Goal: Transaction & Acquisition: Download file/media

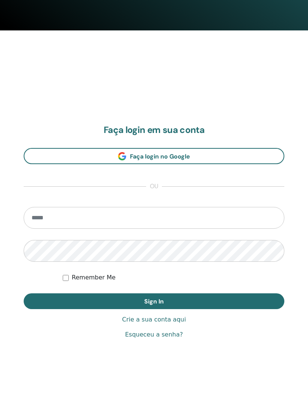
scroll to position [379, 0]
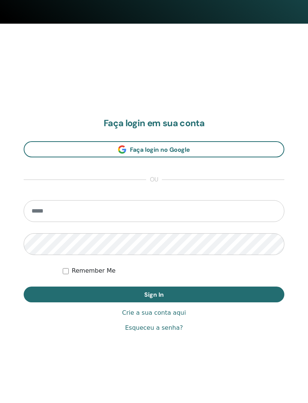
click at [119, 216] on input "email" at bounding box center [154, 212] width 261 height 22
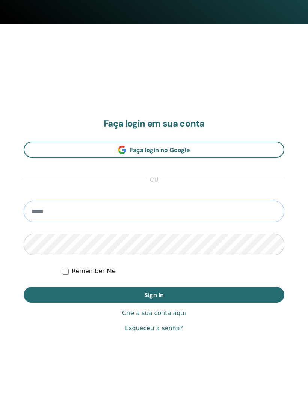
type input "**********"
click at [154, 295] on button "Sign In" at bounding box center [154, 295] width 261 height 16
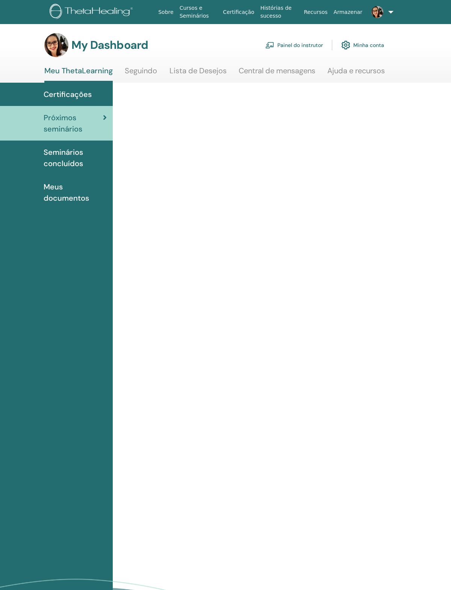
scroll to position [19, 0]
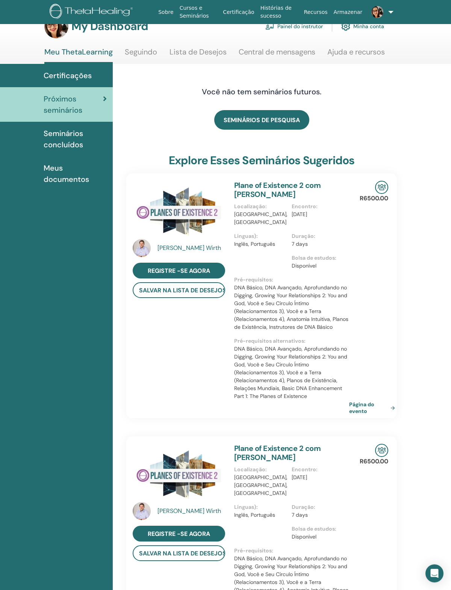
click at [307, 30] on link "Painel do instrutor" at bounding box center [293, 26] width 57 height 17
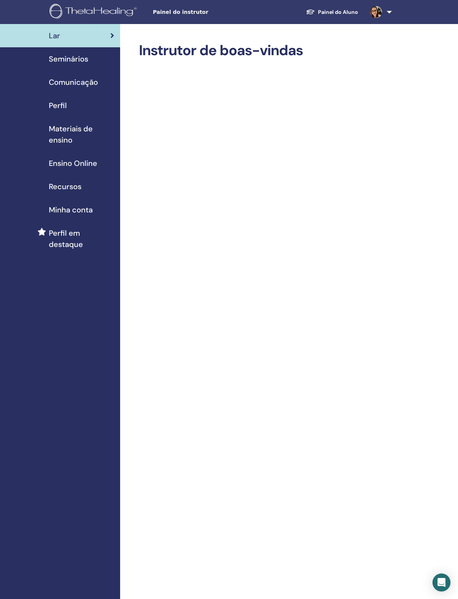
click at [72, 134] on span "Materiais de ensino" at bounding box center [81, 134] width 65 height 23
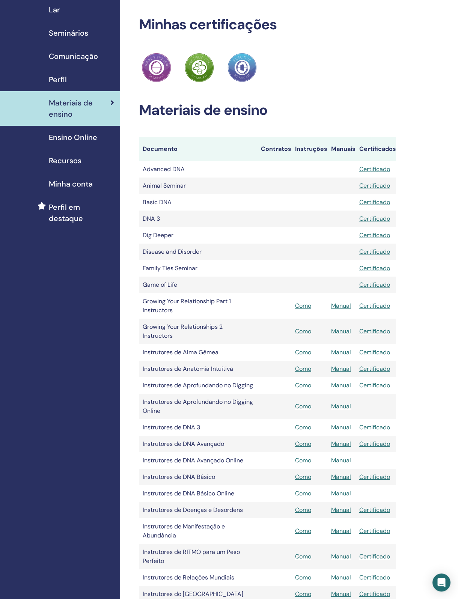
scroll to position [26, 0]
click at [341, 384] on link "Manual" at bounding box center [341, 386] width 20 height 8
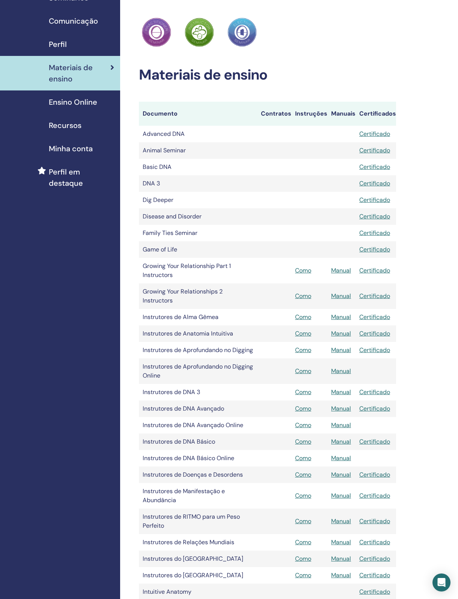
scroll to position [62, 0]
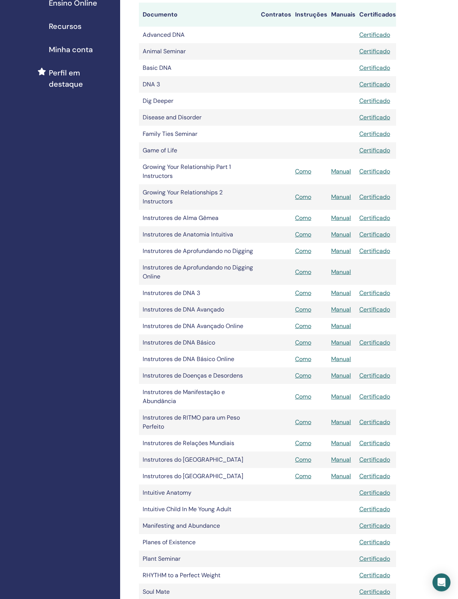
scroll to position [162, 0]
click at [342, 306] on link "Manual" at bounding box center [341, 309] width 20 height 8
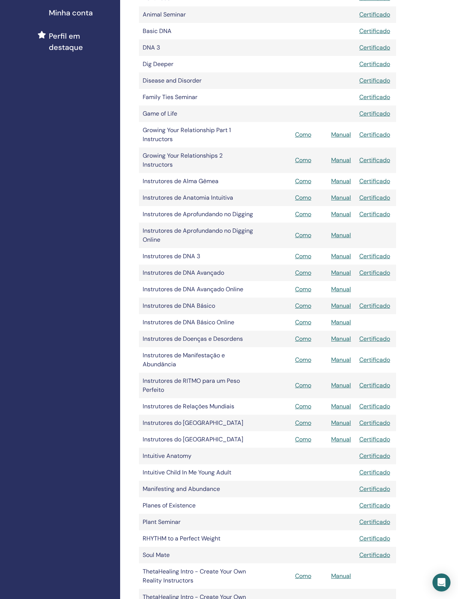
scroll to position [197, 0]
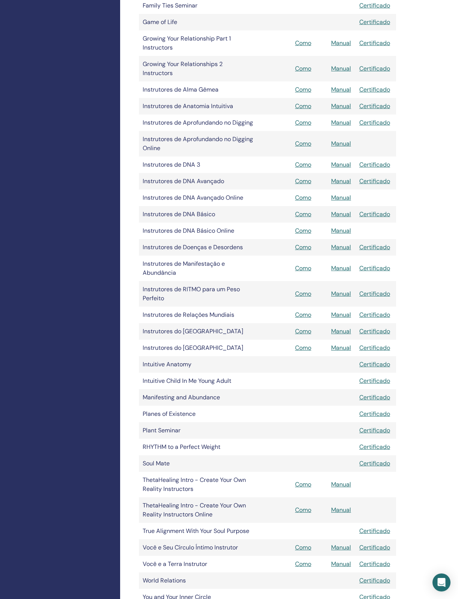
scroll to position [290, 0]
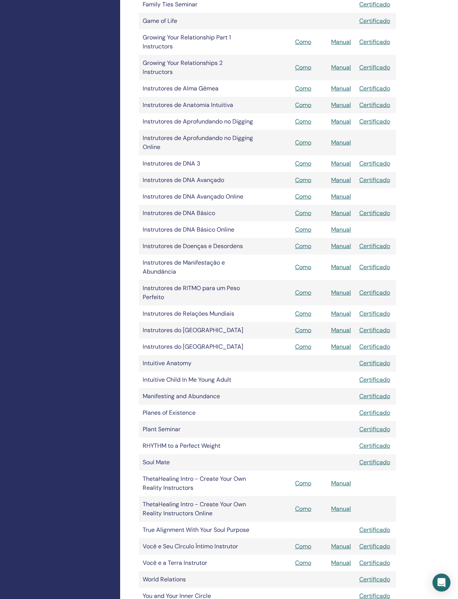
click at [342, 244] on link "Manual" at bounding box center [341, 246] width 20 height 8
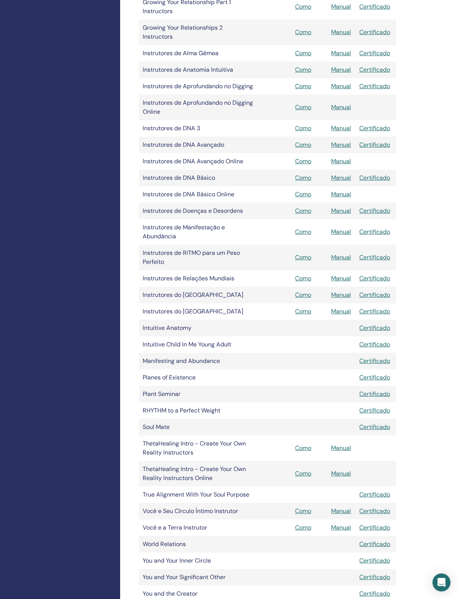
scroll to position [326, 0]
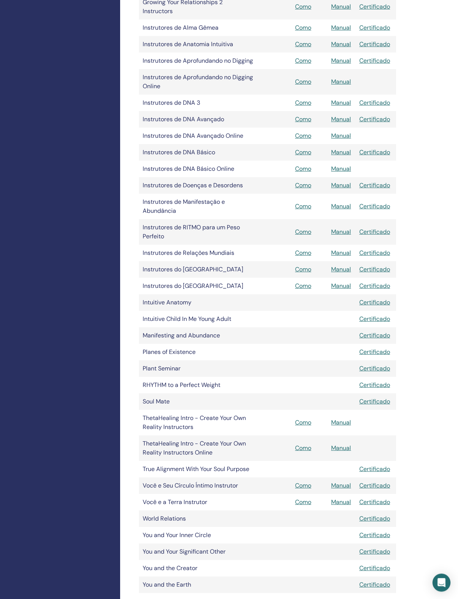
scroll to position [352, 0]
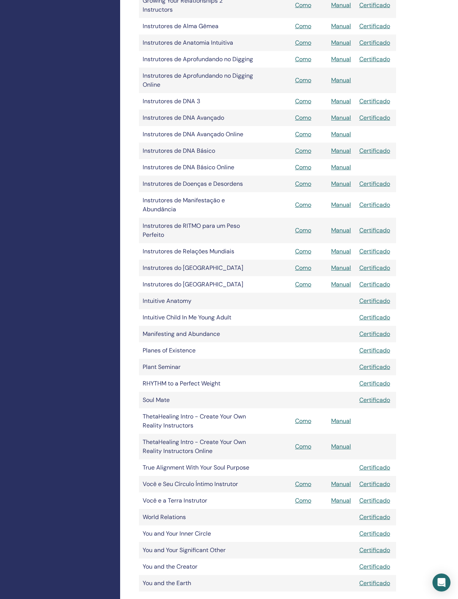
click at [342, 201] on link "Manual" at bounding box center [341, 205] width 20 height 8
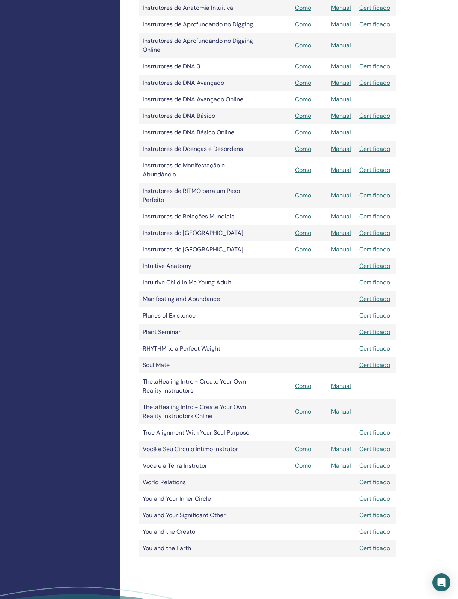
scroll to position [388, 0]
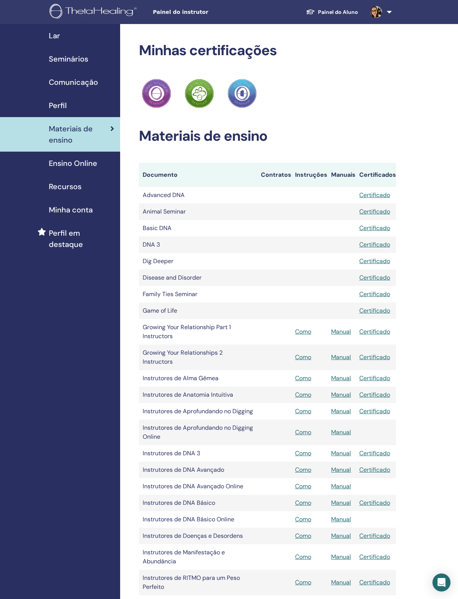
scroll to position [394, 6]
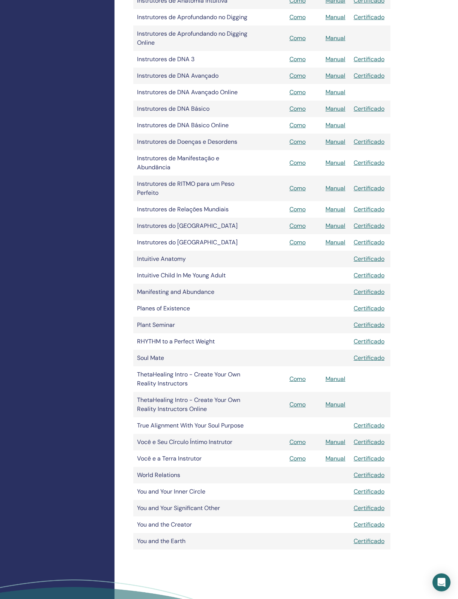
click at [342, 186] on link "Manual" at bounding box center [336, 188] width 20 height 8
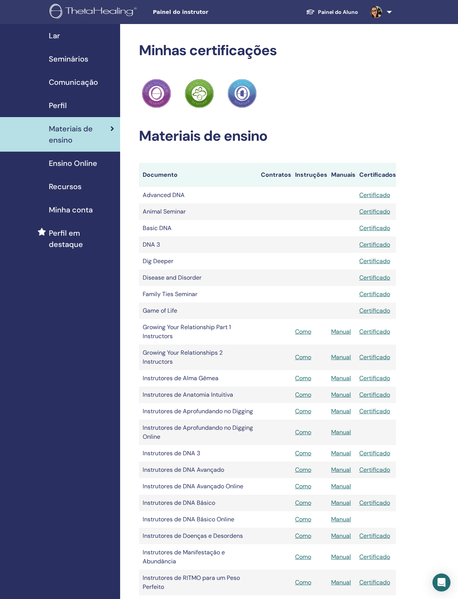
scroll to position [394, 6]
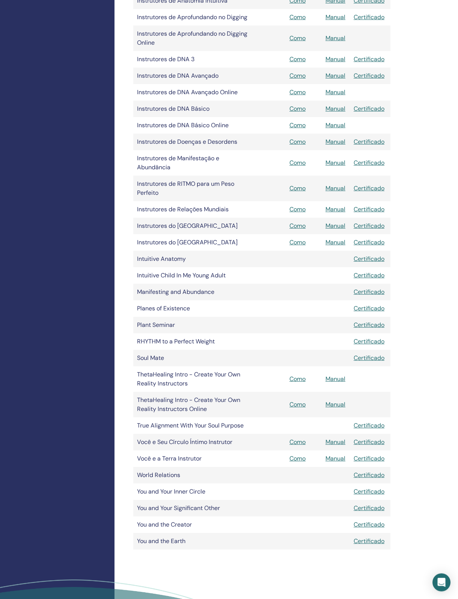
click at [340, 207] on link "Manual" at bounding box center [336, 209] width 20 height 8
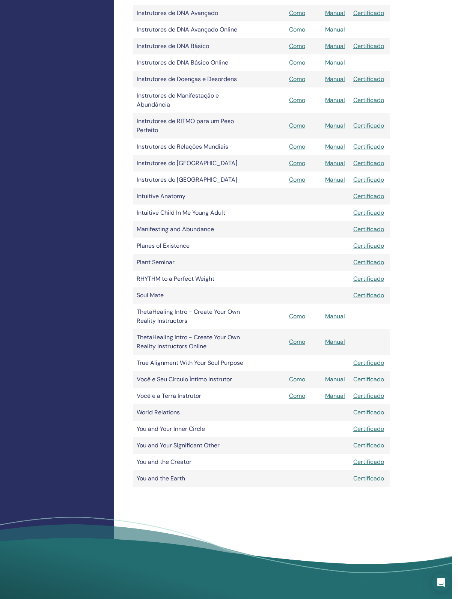
scroll to position [457, 6]
click at [338, 392] on link "Manual" at bounding box center [336, 396] width 20 height 8
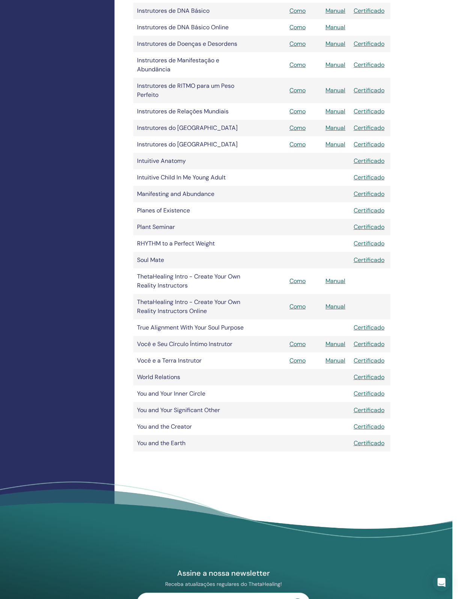
scroll to position [493, 6]
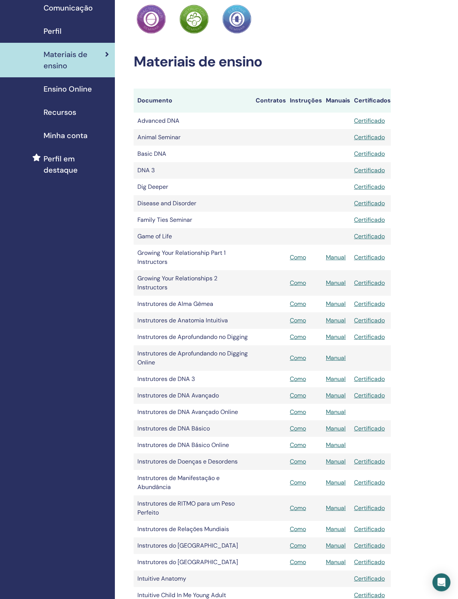
scroll to position [75, 5]
click at [338, 284] on link "Manual" at bounding box center [336, 283] width 20 height 8
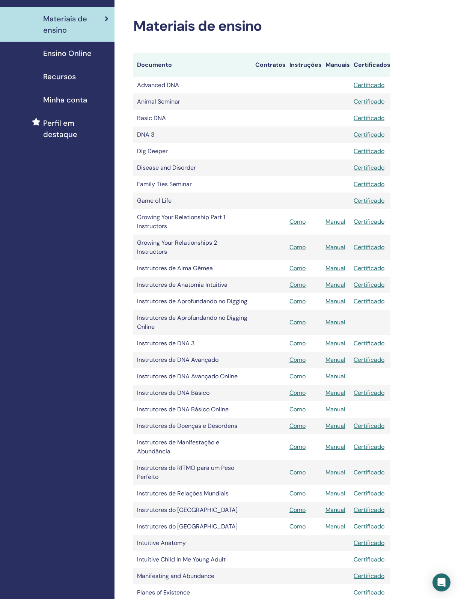
scroll to position [110, 6]
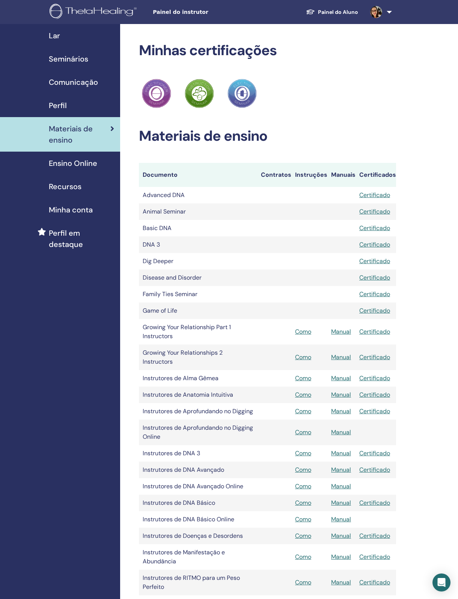
scroll to position [111, 6]
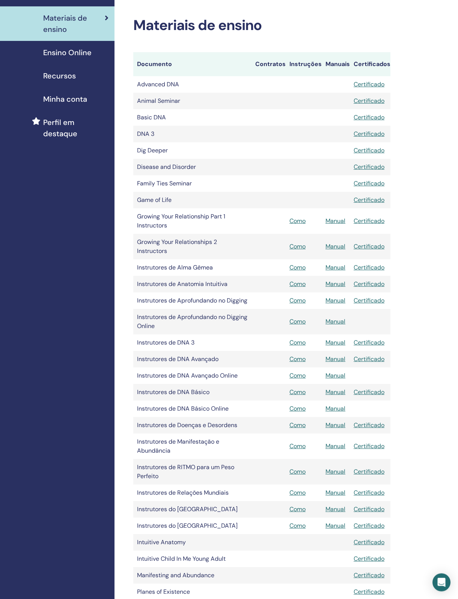
click at [337, 225] on link "Manual" at bounding box center [336, 221] width 20 height 8
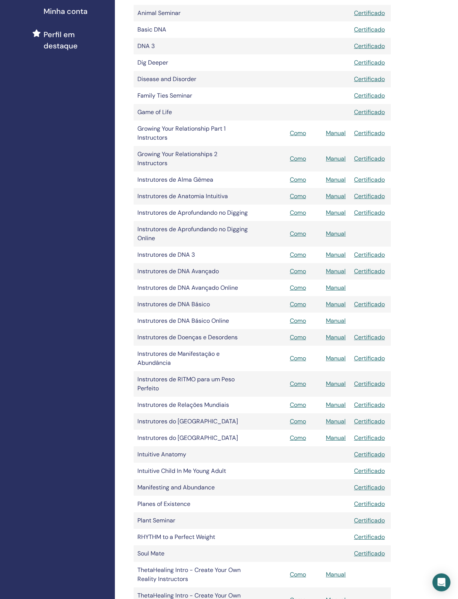
scroll to position [199, 5]
click at [337, 354] on link "Manual" at bounding box center [336, 358] width 20 height 8
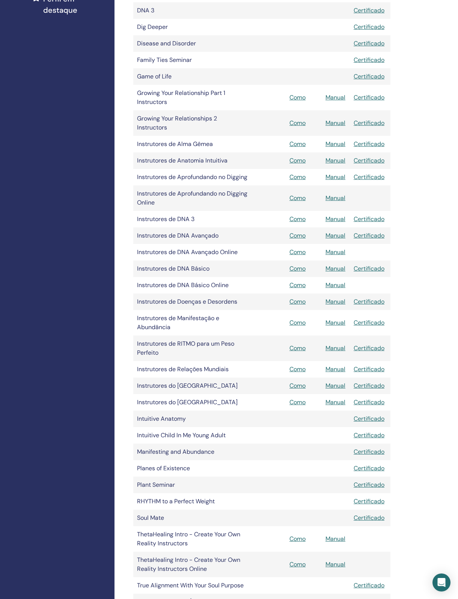
scroll to position [235, 6]
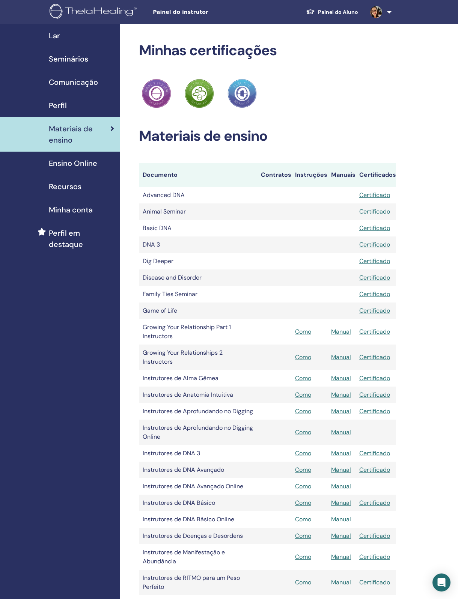
scroll to position [235, 6]
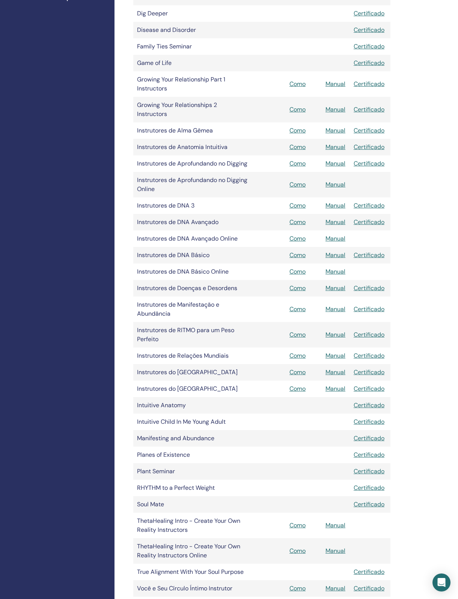
click at [344, 368] on link "Manual" at bounding box center [336, 372] width 20 height 8
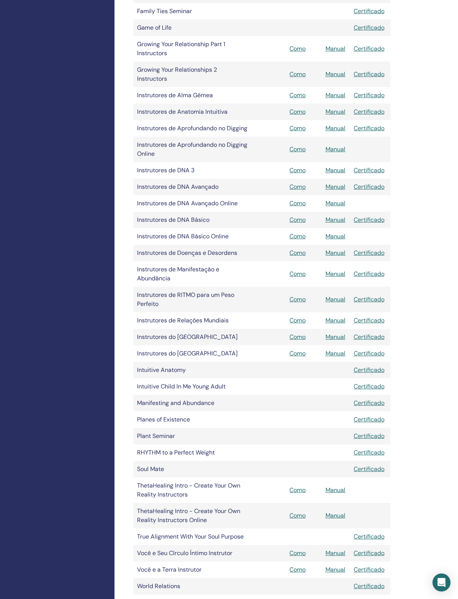
scroll to position [284, 6]
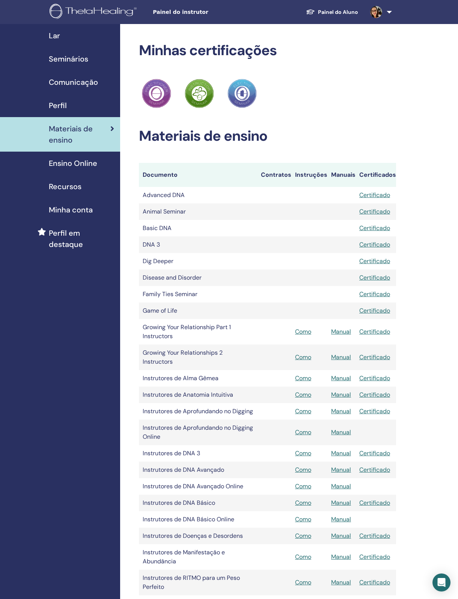
scroll to position [284, 6]
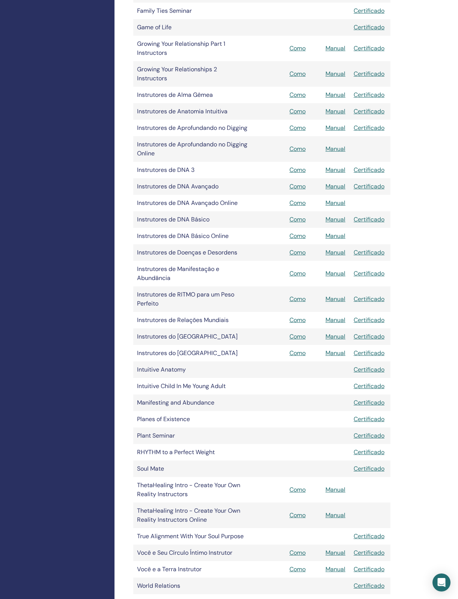
click at [341, 349] on link "Manual" at bounding box center [336, 353] width 20 height 8
